Goal: Use online tool/utility: Utilize a website feature to perform a specific function

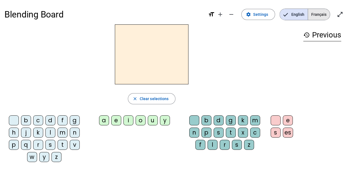
click at [321, 17] on span "Français" at bounding box center [319, 14] width 22 height 11
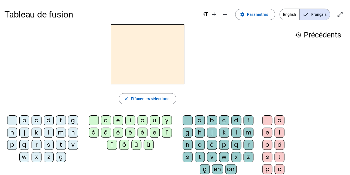
click at [48, 145] on div "s" at bounding box center [49, 145] width 10 height 10
click at [108, 120] on div "a" at bounding box center [106, 120] width 10 height 10
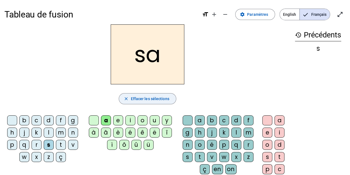
click at [158, 99] on span "Effacer les sélections" at bounding box center [150, 98] width 38 height 7
